Goal: Transaction & Acquisition: Purchase product/service

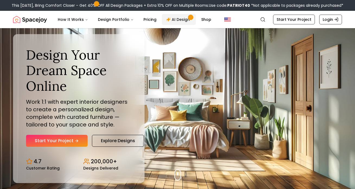
click at [177, 22] on link "AI Design" at bounding box center [179, 19] width 34 height 11
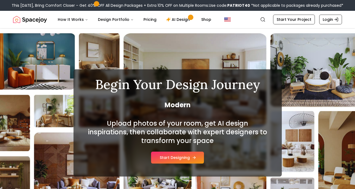
click at [182, 158] on button "Start Designing" at bounding box center [177, 158] width 53 height 12
click at [143, 22] on link "Pricing" at bounding box center [150, 19] width 22 height 11
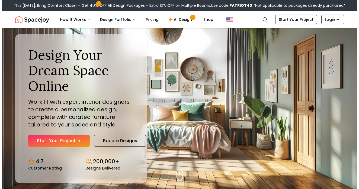
scroll to position [116, 0]
